Goal: Check status: Check status

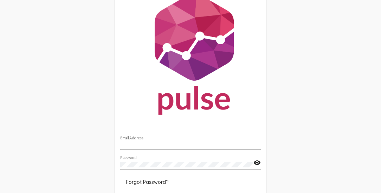
scroll to position [40, 0]
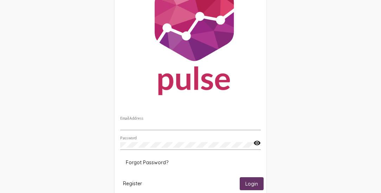
type input "[EMAIL_ADDRESS][DOMAIN_NAME]"
click at [253, 186] on span "Login" at bounding box center [252, 184] width 13 height 6
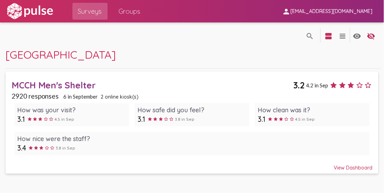
click at [360, 169] on div "View Dashboard" at bounding box center [192, 165] width 361 height 13
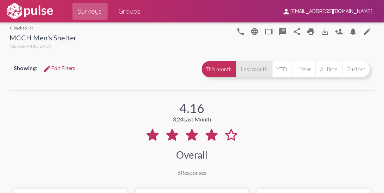
click at [258, 71] on button "Last month" at bounding box center [254, 69] width 36 height 17
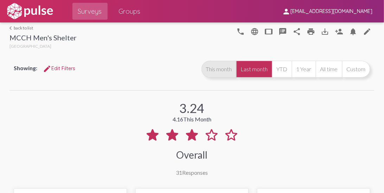
click at [228, 67] on button "This month" at bounding box center [219, 69] width 35 height 17
